Goal: Check status: Check status

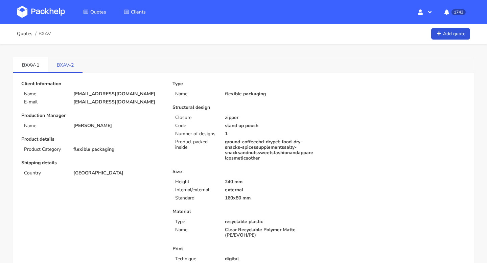
click at [63, 70] on link "BXAV-2" at bounding box center [65, 64] width 35 height 15
click at [33, 64] on link "BXAV-1" at bounding box center [30, 64] width 35 height 15
click at [64, 66] on link "BXAV-2" at bounding box center [65, 64] width 35 height 15
click at [33, 64] on link "BXAV-1" at bounding box center [30, 64] width 35 height 15
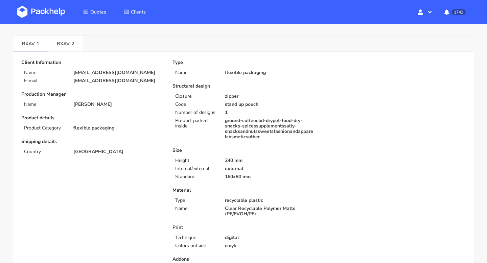
scroll to position [20, 0]
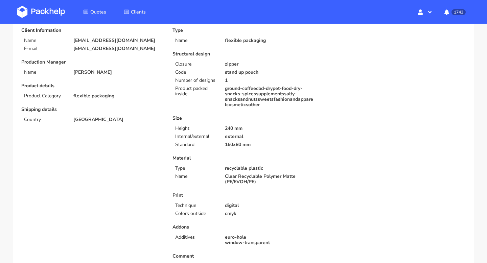
scroll to position [90, 0]
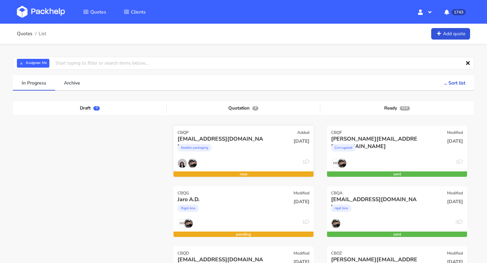
click at [208, 132] on div "CBQP Added" at bounding box center [244, 130] width 140 height 9
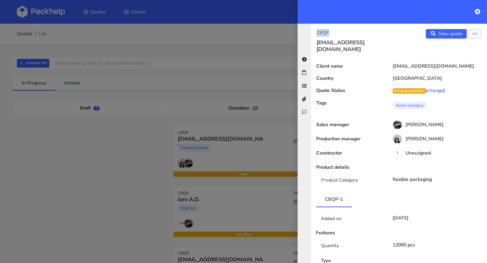
drag, startPoint x: 332, startPoint y: 34, endPoint x: 313, endPoint y: 34, distance: 19.6
click at [313, 34] on div "CBQP laetitia@dogchef.be" at bounding box center [355, 41] width 88 height 24
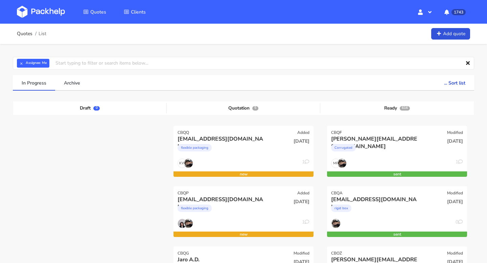
click at [228, 133] on div "CBQQ Added" at bounding box center [244, 130] width 140 height 9
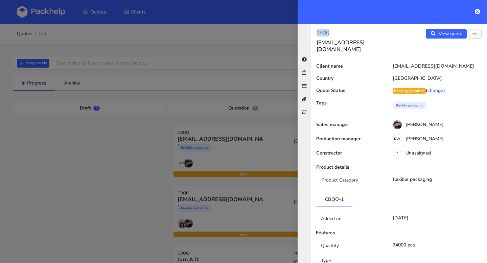
drag, startPoint x: 332, startPoint y: 33, endPoint x: 307, endPoint y: 33, distance: 24.0
click at [307, 33] on div "CBQQ [EMAIL_ADDRESS][DOMAIN_NAME] View quote Edit quote Client name [PERSON_NAM…" at bounding box center [392, 144] width 189 height 240
copy p "CBQQ"
